Goal: Answer question/provide support

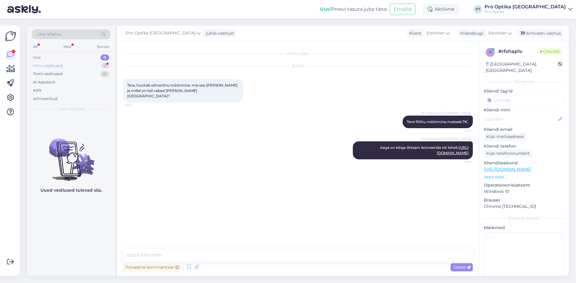
click at [44, 64] on div "Minu vestlused" at bounding box center [48, 66] width 30 height 6
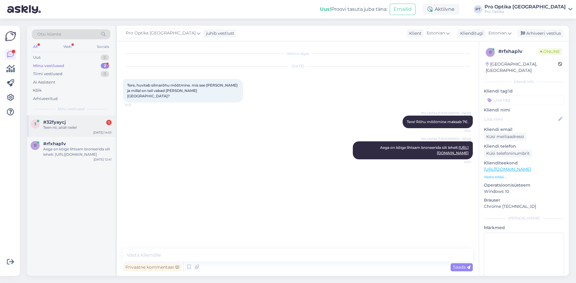
click at [75, 119] on div "3 #32fyaycj 1 Teen nii, aitäh teile! Aug 27 14:01" at bounding box center [71, 126] width 88 height 22
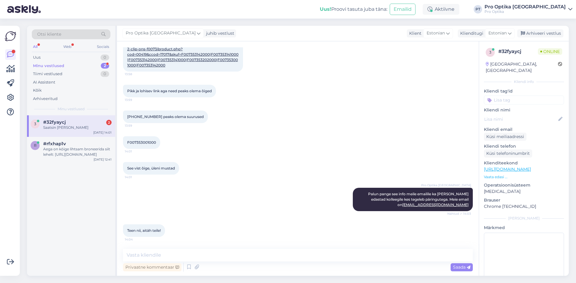
scroll to position [321, 0]
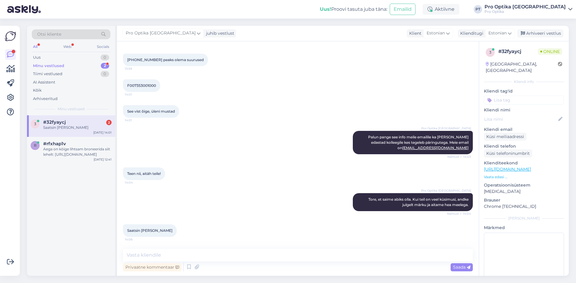
click at [65, 128] on div "Saatsin meili teele" at bounding box center [77, 127] width 68 height 5
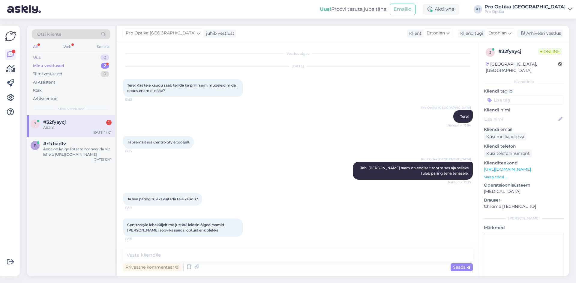
scroll to position [373, 0]
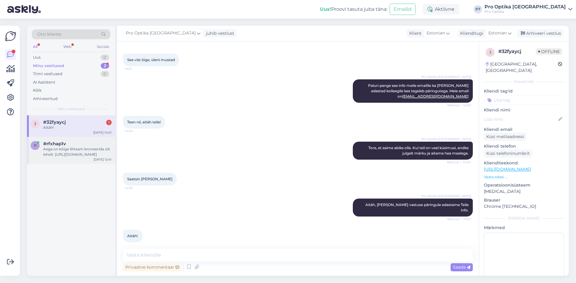
click at [72, 151] on div "Aega on kõige lihtsam broneerida siit lehelt: https://www.prooptika.ee/broneeri…" at bounding box center [77, 152] width 68 height 11
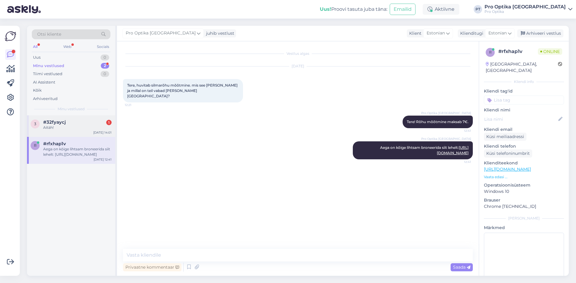
click at [66, 125] on div "Aitäh!" at bounding box center [77, 127] width 68 height 5
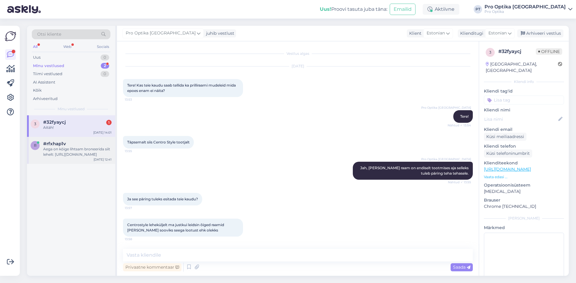
scroll to position [372, 0]
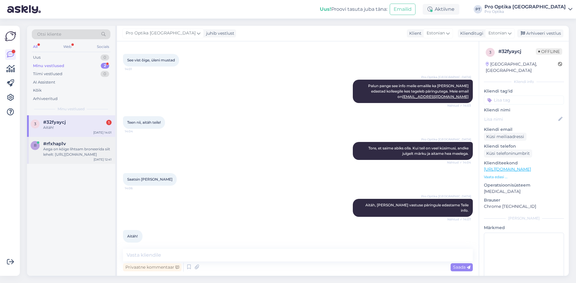
click at [92, 156] on div "Aega on kõige lihtsam broneerida siit lehelt: https://www.prooptika.ee/broneeri…" at bounding box center [77, 152] width 68 height 11
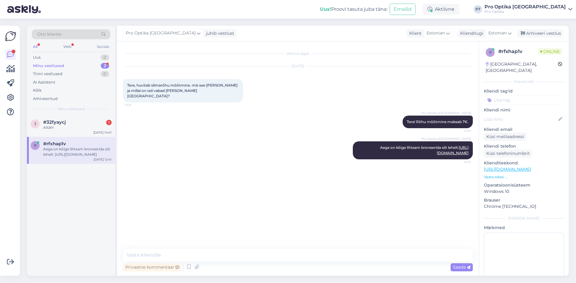
drag, startPoint x: 555, startPoint y: 34, endPoint x: 532, endPoint y: 46, distance: 26.7
click at [555, 34] on div "Arhiveeri vestlus" at bounding box center [540, 33] width 46 height 8
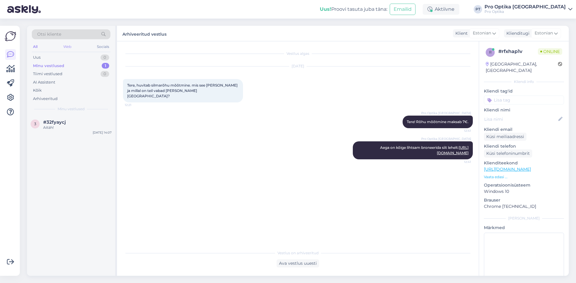
click at [64, 48] on div "Web" at bounding box center [67, 47] width 10 height 8
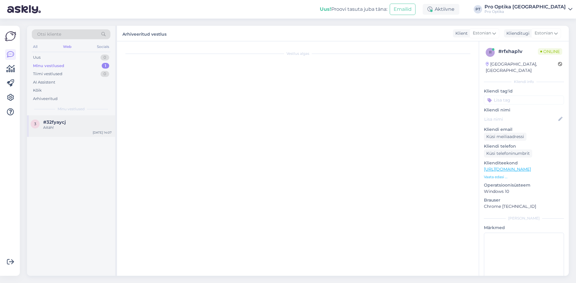
scroll to position [373, 0]
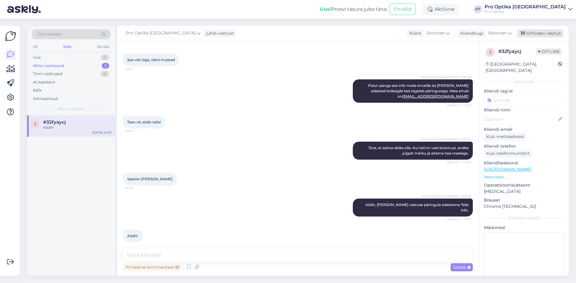
click at [535, 31] on div "Arhiveeri vestlus" at bounding box center [540, 33] width 46 height 8
